Goal: Obtain resource: Obtain resource

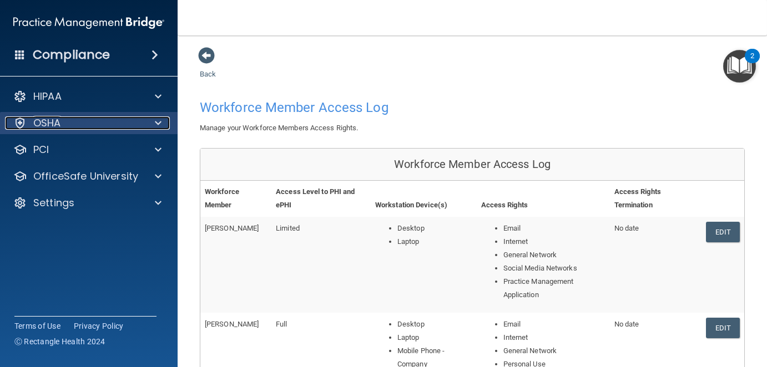
click at [144, 119] on div at bounding box center [157, 123] width 28 height 13
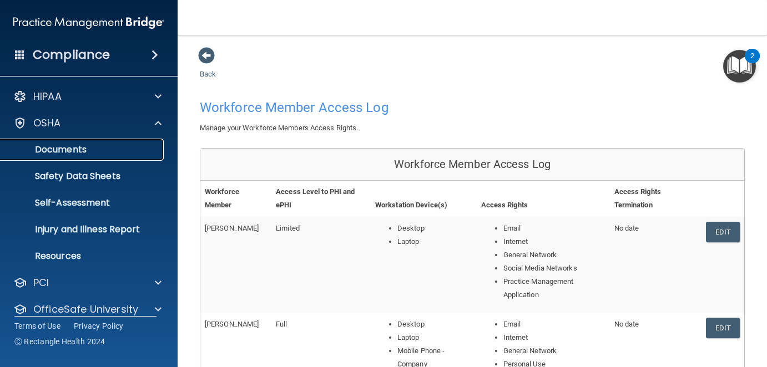
click at [88, 145] on p "Documents" at bounding box center [82, 149] width 151 height 11
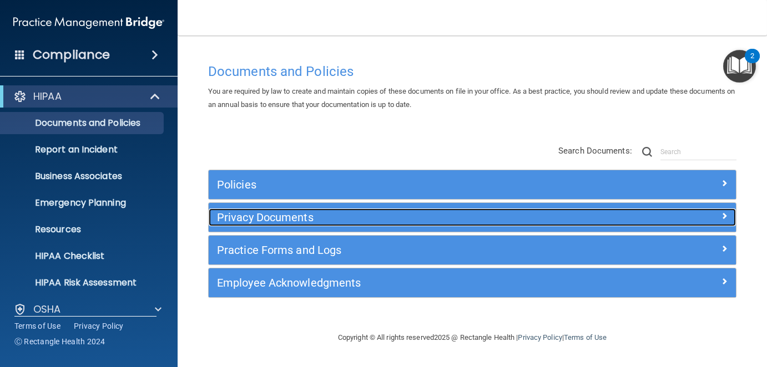
click at [724, 214] on span at bounding box center [724, 215] width 7 height 13
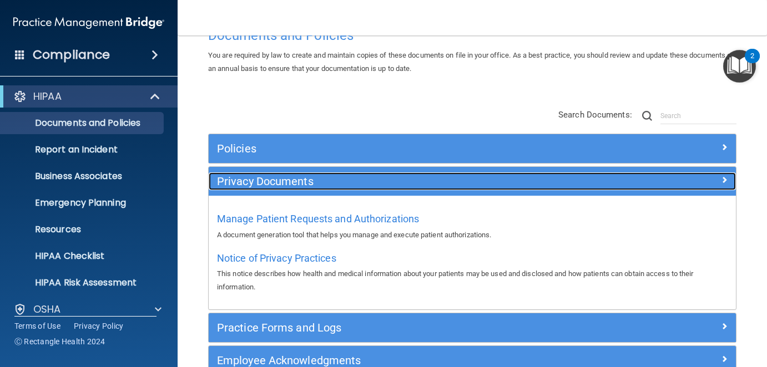
scroll to position [99, 0]
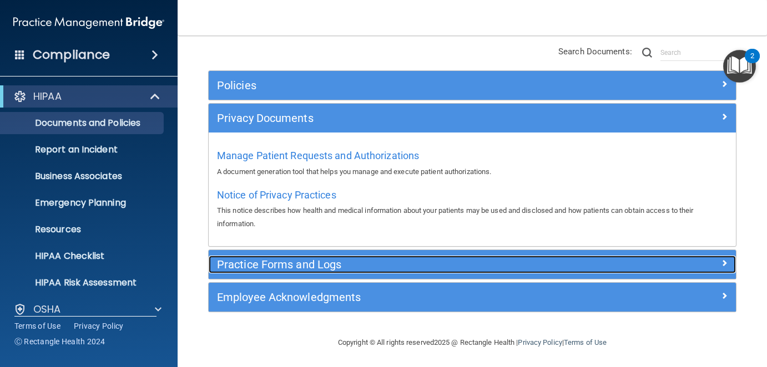
click at [295, 265] on h5 "Practice Forms and Logs" at bounding box center [406, 265] width 379 height 12
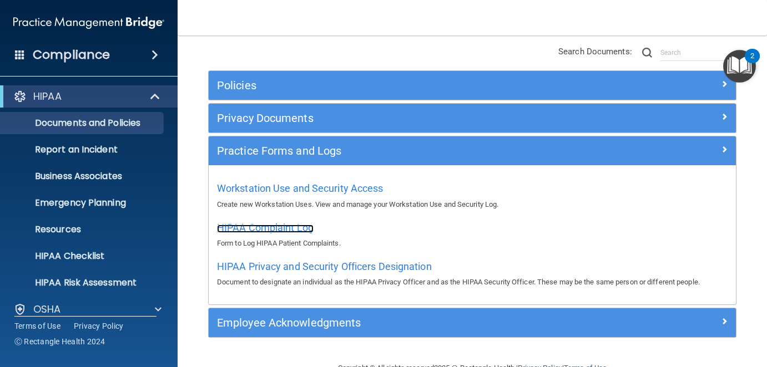
click at [287, 228] on span "HIPAA Complaint Log" at bounding box center [265, 228] width 97 height 12
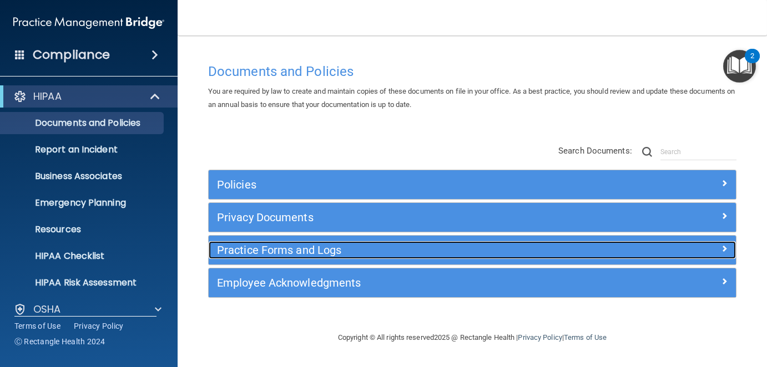
click at [343, 250] on h5 "Practice Forms and Logs" at bounding box center [406, 250] width 379 height 12
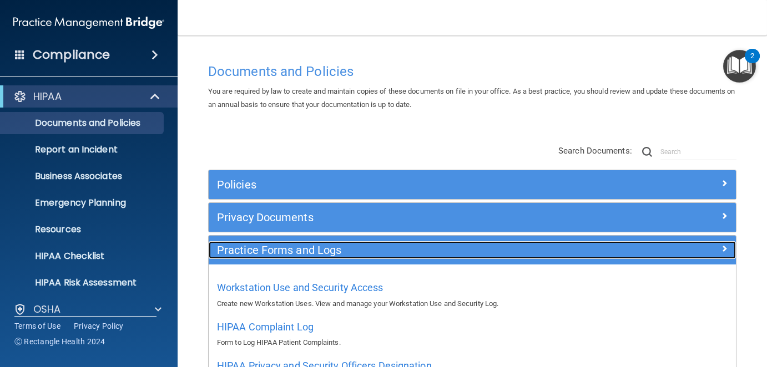
scroll to position [111, 0]
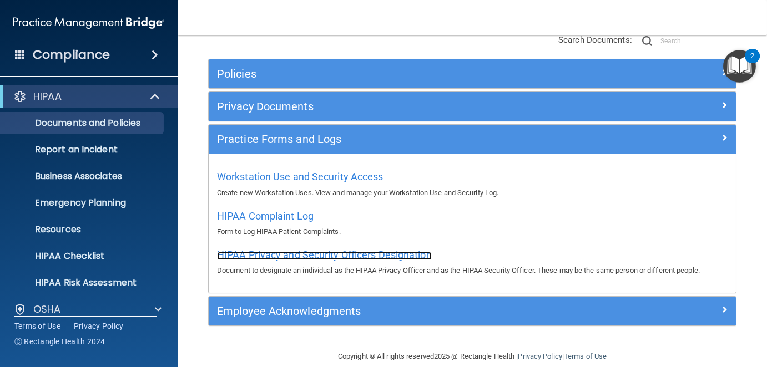
click at [352, 253] on span "HIPAA Privacy and Security Officers Designation" at bounding box center [324, 255] width 215 height 12
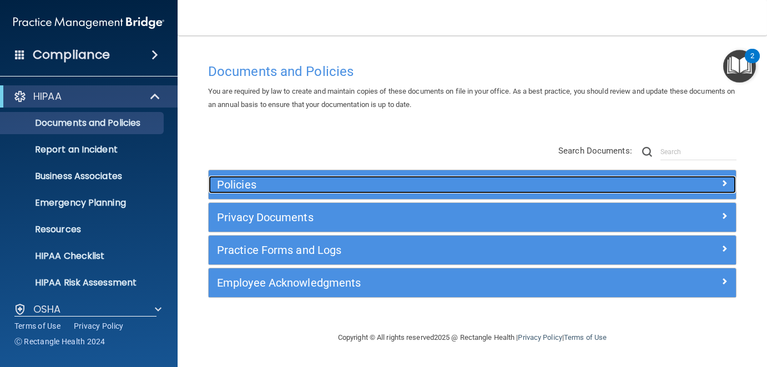
click at [260, 185] on h5 "Policies" at bounding box center [406, 185] width 379 height 12
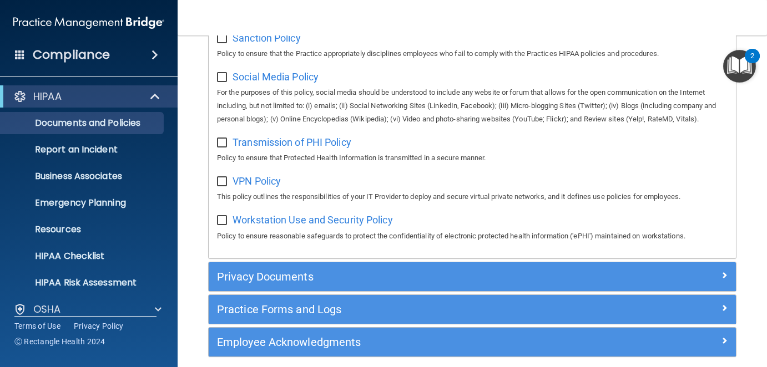
scroll to position [610, 0]
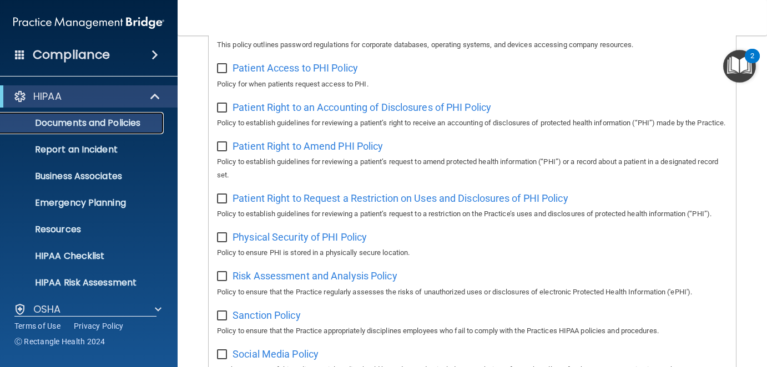
drag, startPoint x: 98, startPoint y: 124, endPoint x: 134, endPoint y: 120, distance: 36.8
click at [98, 124] on p "Documents and Policies" at bounding box center [82, 123] width 151 height 11
click at [129, 94] on div "HIPAA" at bounding box center [73, 96] width 137 height 13
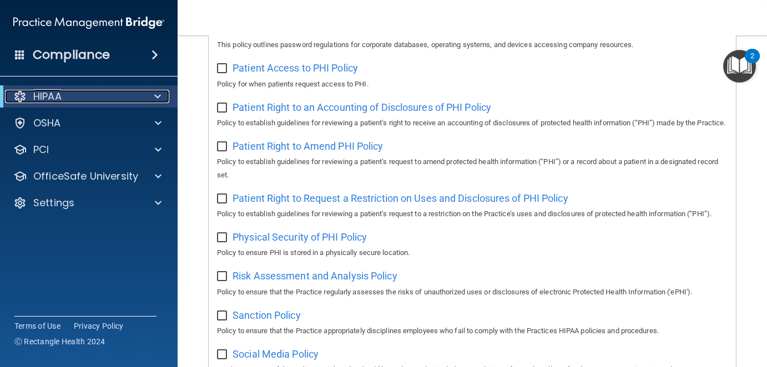
click at [90, 98] on div "HIPAA" at bounding box center [73, 96] width 137 height 13
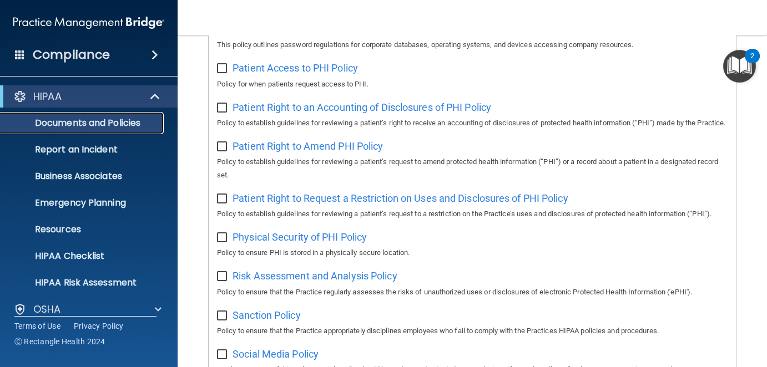
click at [60, 120] on p "Documents and Policies" at bounding box center [82, 123] width 151 height 11
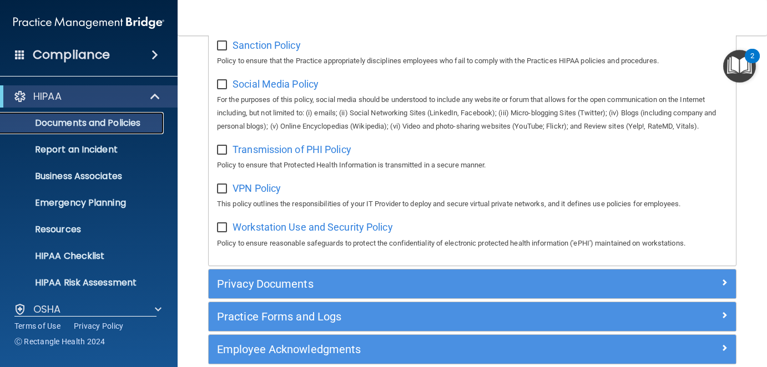
scroll to position [943, 0]
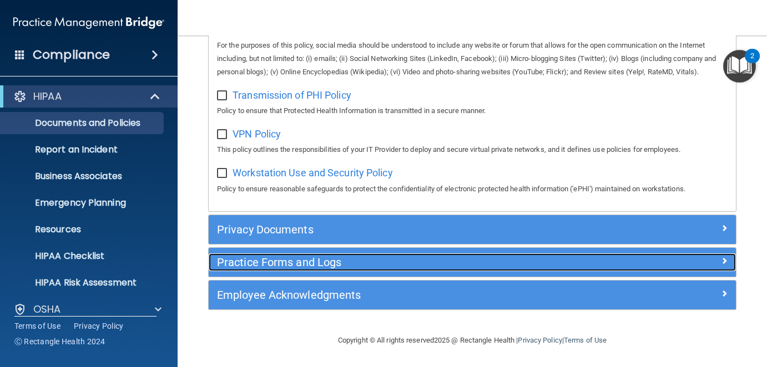
click at [270, 269] on h5 "Practice Forms and Logs" at bounding box center [406, 262] width 379 height 12
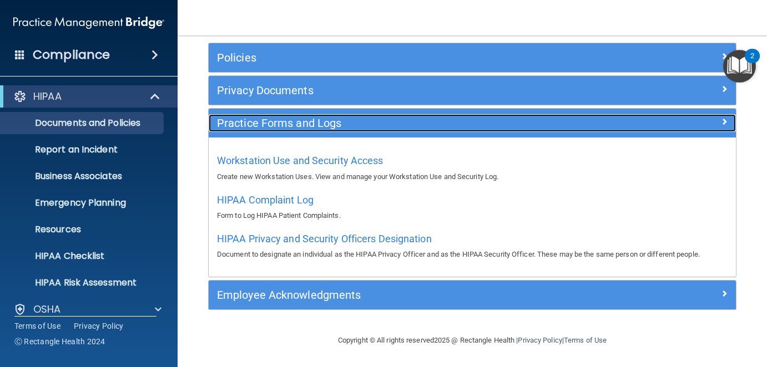
scroll to position [125, 0]
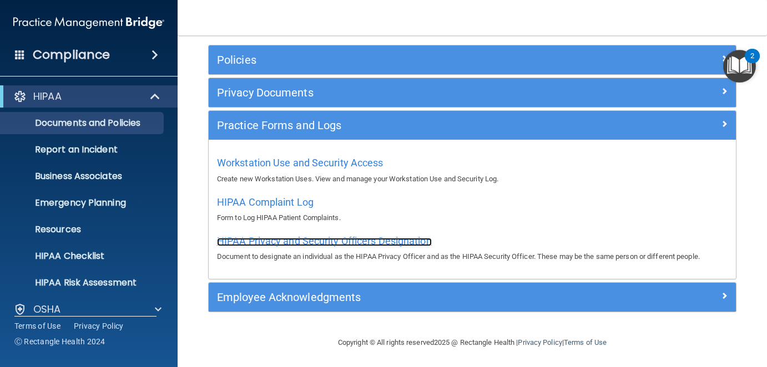
click at [312, 241] on span "HIPAA Privacy and Security Officers Designation" at bounding box center [324, 241] width 215 height 12
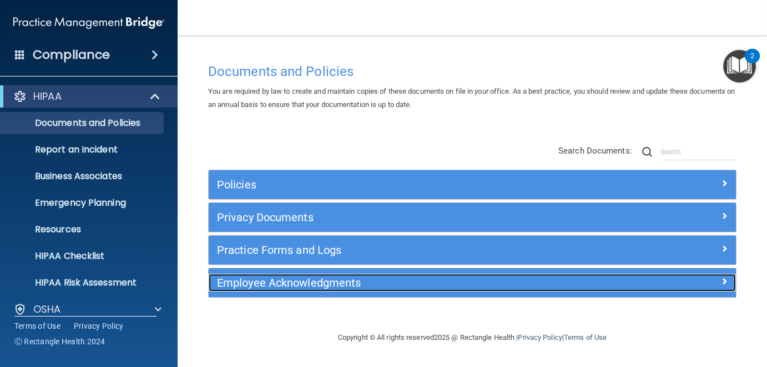
click at [320, 280] on h5 "Employee Acknowledgments" at bounding box center [406, 283] width 379 height 12
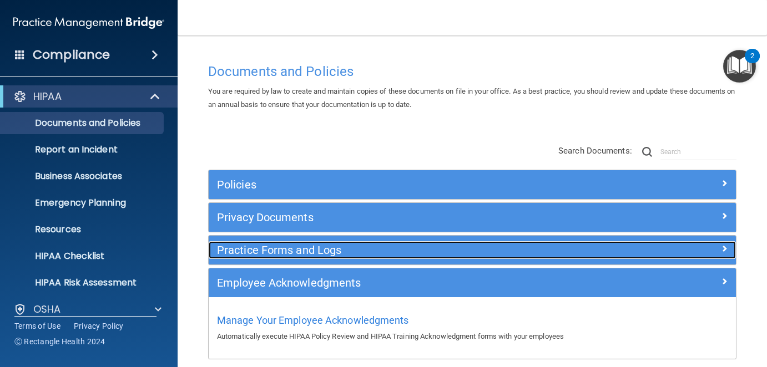
click at [319, 251] on h5 "Practice Forms and Logs" at bounding box center [406, 250] width 379 height 12
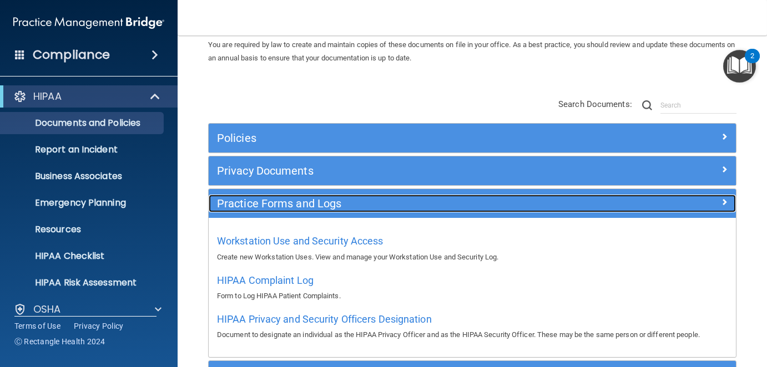
scroll to position [111, 0]
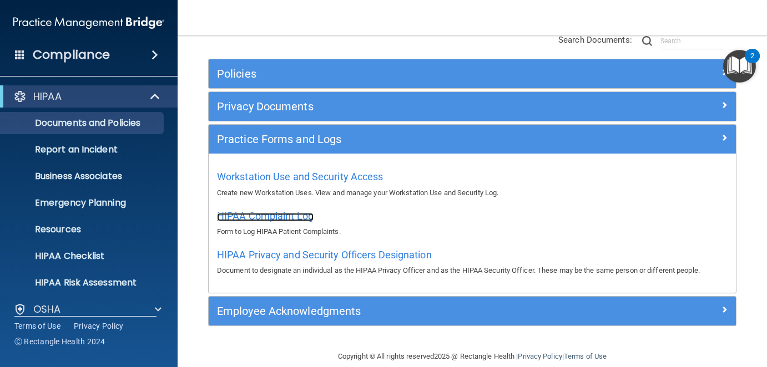
click at [285, 215] on span "HIPAA Complaint Log" at bounding box center [265, 216] width 97 height 12
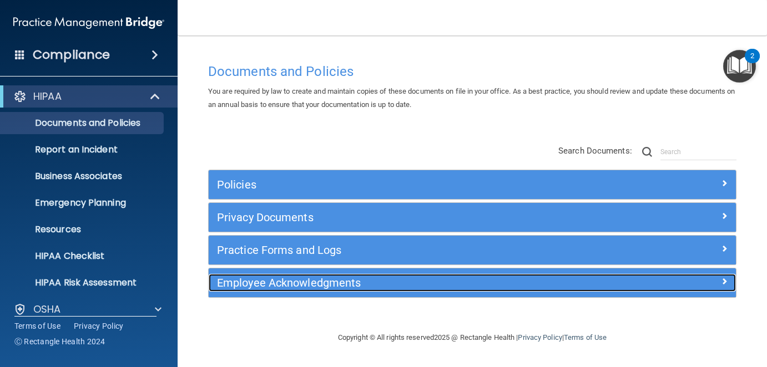
click at [336, 280] on h5 "Employee Acknowledgments" at bounding box center [406, 283] width 379 height 12
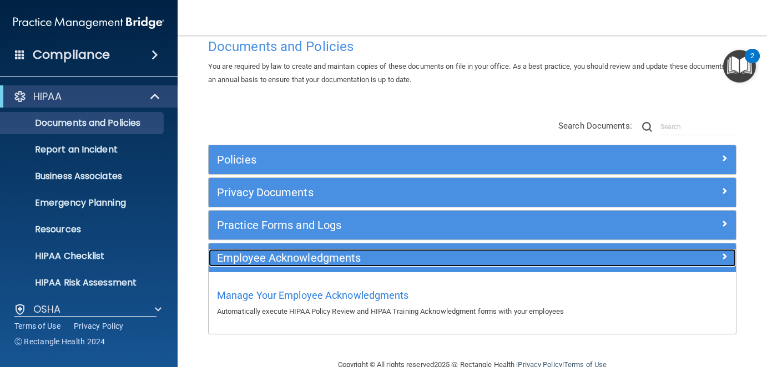
scroll to position [47, 0]
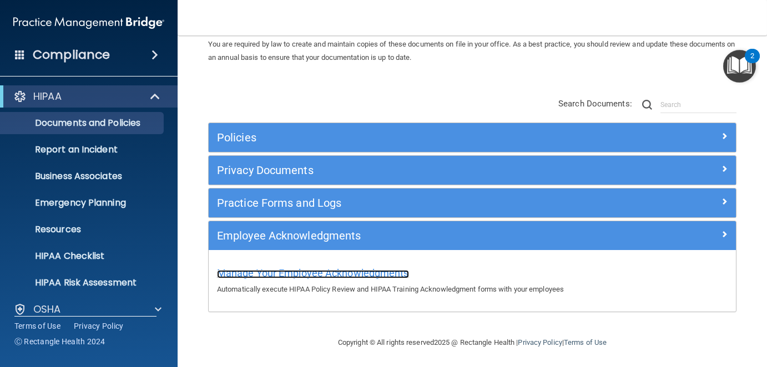
click at [309, 272] on span "Manage Your Employee Acknowledgments" at bounding box center [313, 273] width 192 height 12
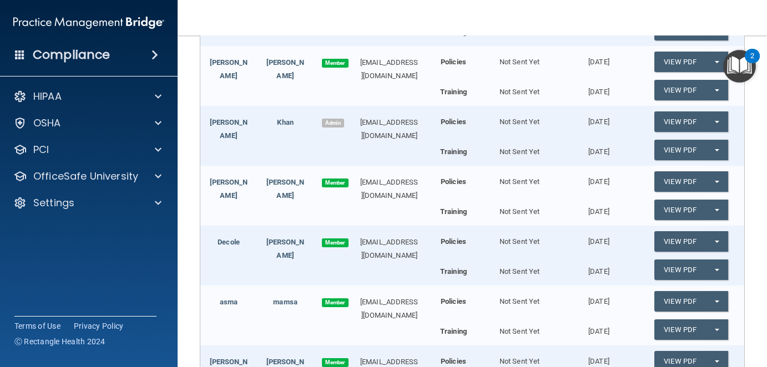
scroll to position [619, 0]
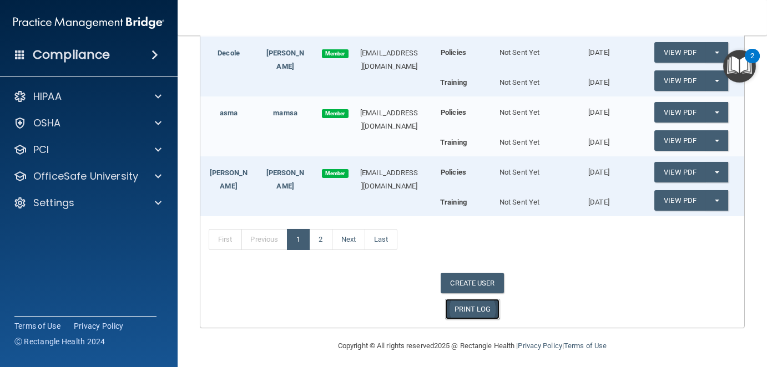
click at [472, 301] on link "PRINT LOG" at bounding box center [472, 309] width 55 height 21
click at [469, 304] on link "PRINT LOG" at bounding box center [472, 309] width 55 height 21
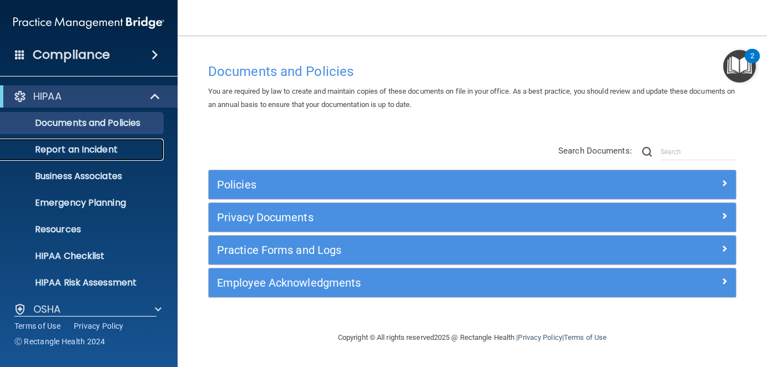
click at [83, 150] on p "Report an Incident" at bounding box center [82, 149] width 151 height 11
